Goal: Browse casually: Explore the website without a specific task or goal

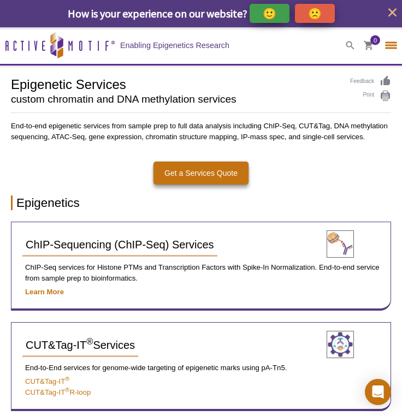
select select "[GEOGRAPHIC_DATA]"
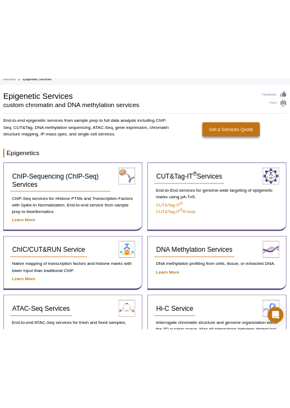
scroll to position [92, 0]
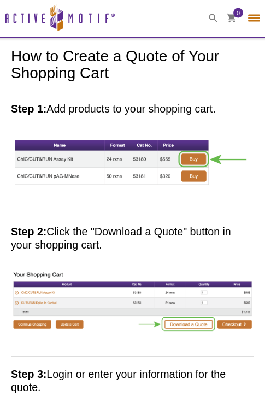
select select "[GEOGRAPHIC_DATA]"
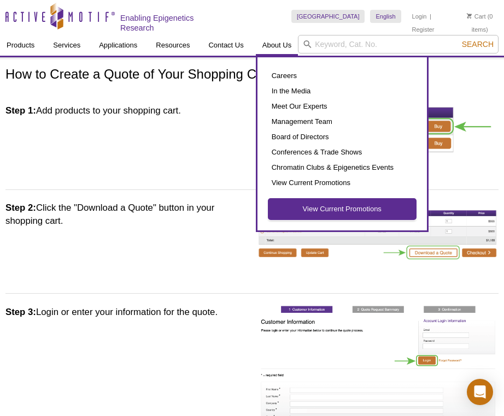
click at [264, 209] on link "View Current Promotions" at bounding box center [342, 209] width 148 height 21
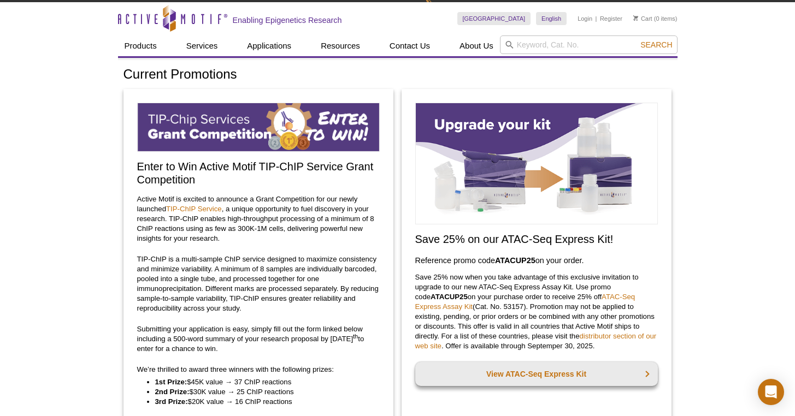
scroll to position [116, 0]
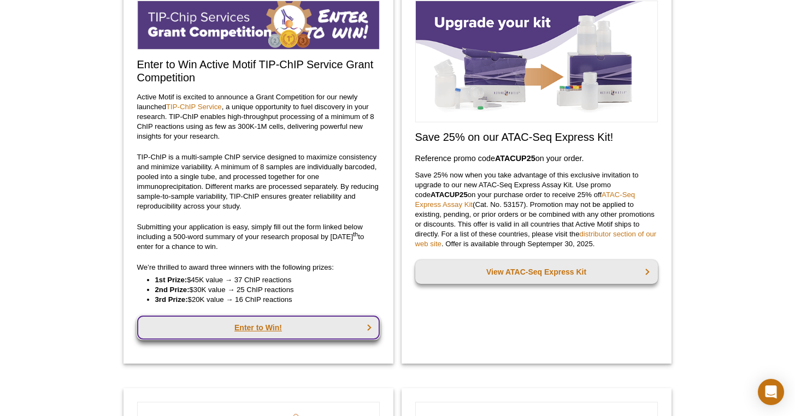
click at [268, 324] on link "Enter to Win!" at bounding box center [258, 328] width 243 height 24
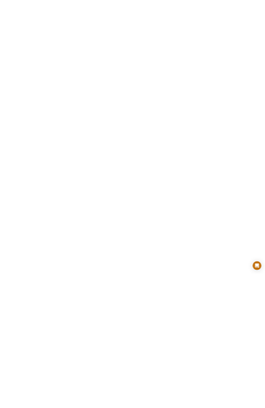
scroll to position [1227, 0]
select select "[GEOGRAPHIC_DATA]"
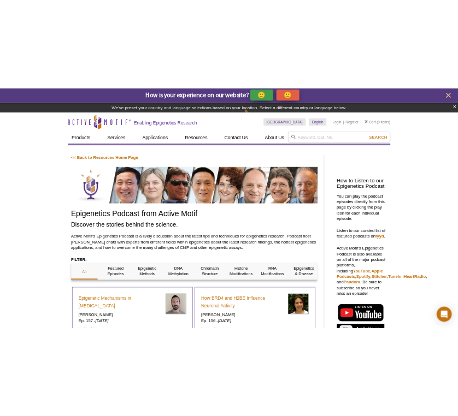
scroll to position [2, 0]
